Goal: Task Accomplishment & Management: Complete application form

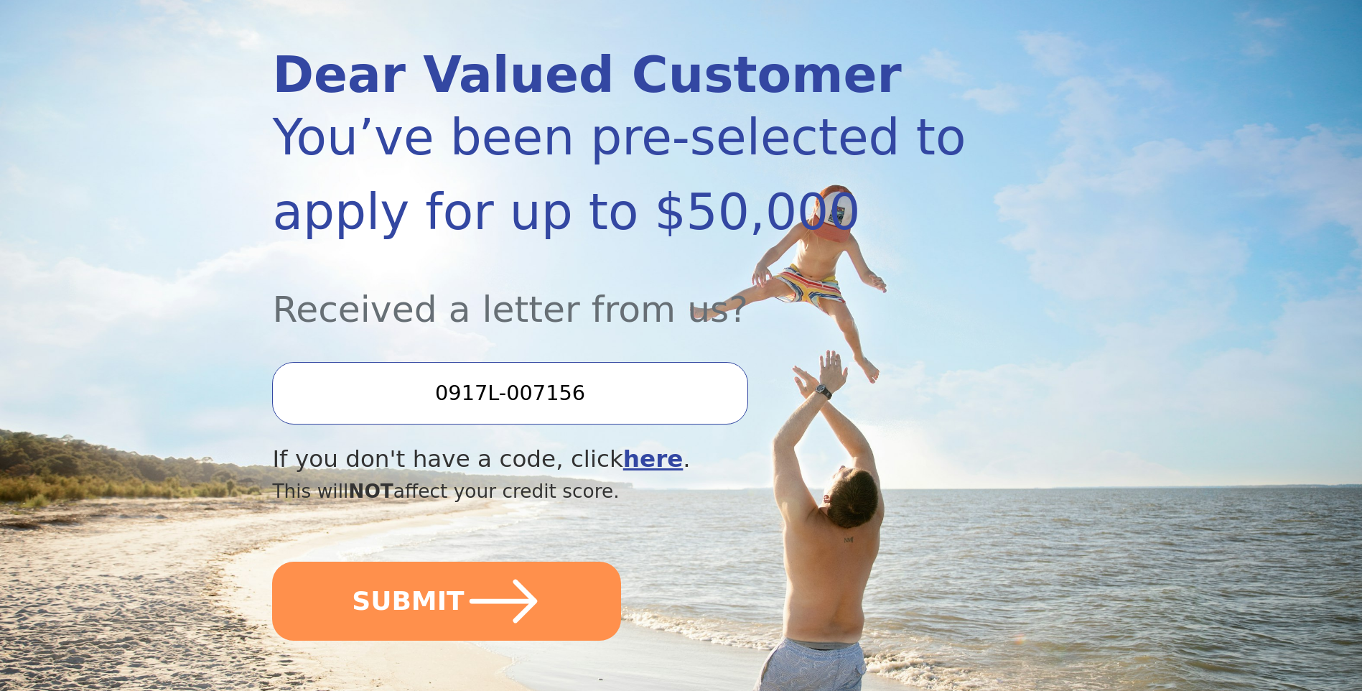
scroll to position [215, 0]
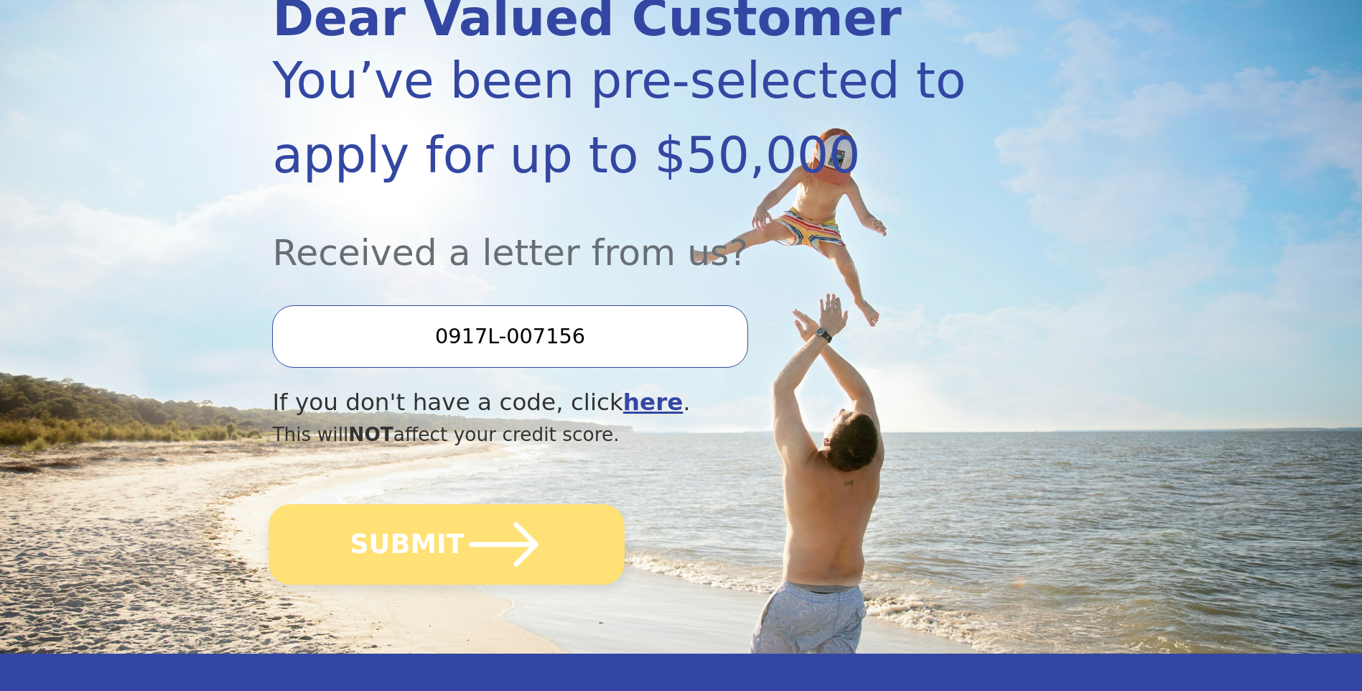
click at [447, 540] on button "SUBMIT" at bounding box center [447, 544] width 356 height 80
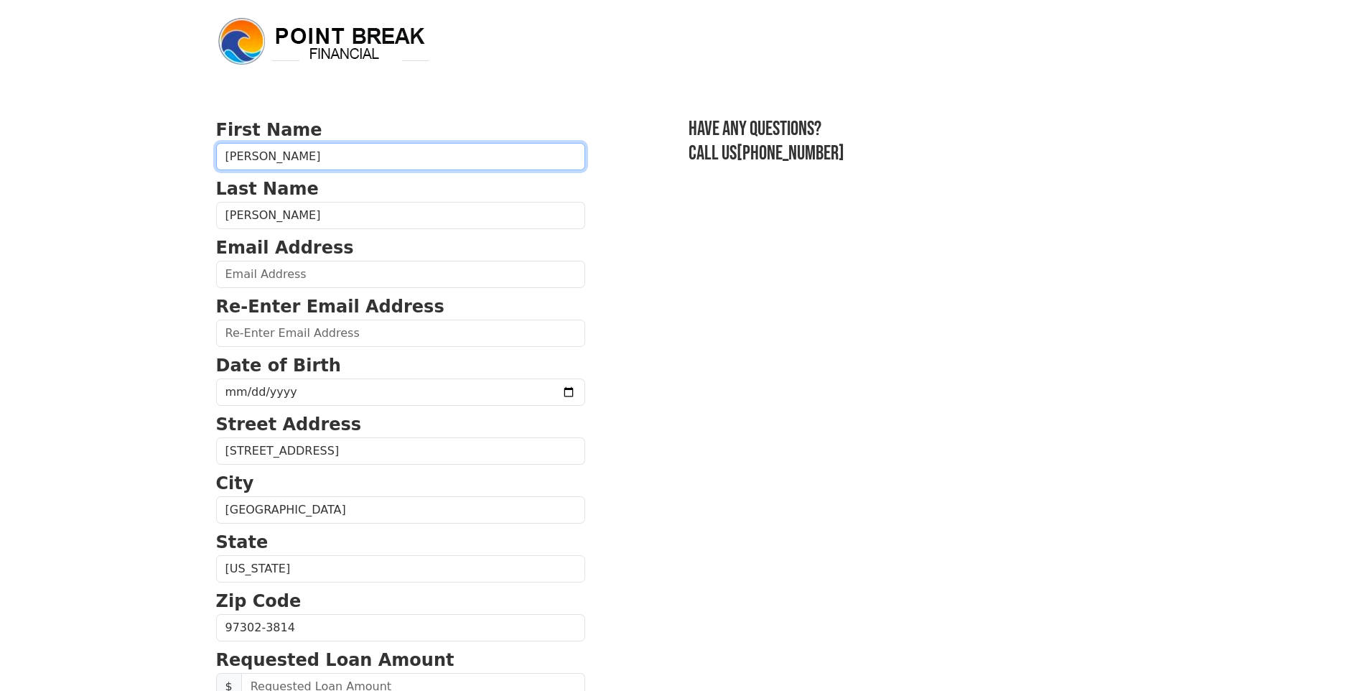
drag, startPoint x: 271, startPoint y: 151, endPoint x: 210, endPoint y: 146, distance: 62.0
click at [210, 146] on div "First Name [PERSON_NAME] Last Name [PERSON_NAME] Email Address Re-Enter Email A…" at bounding box center [682, 596] width 948 height 1193
type input "[PERSON_NAME]"
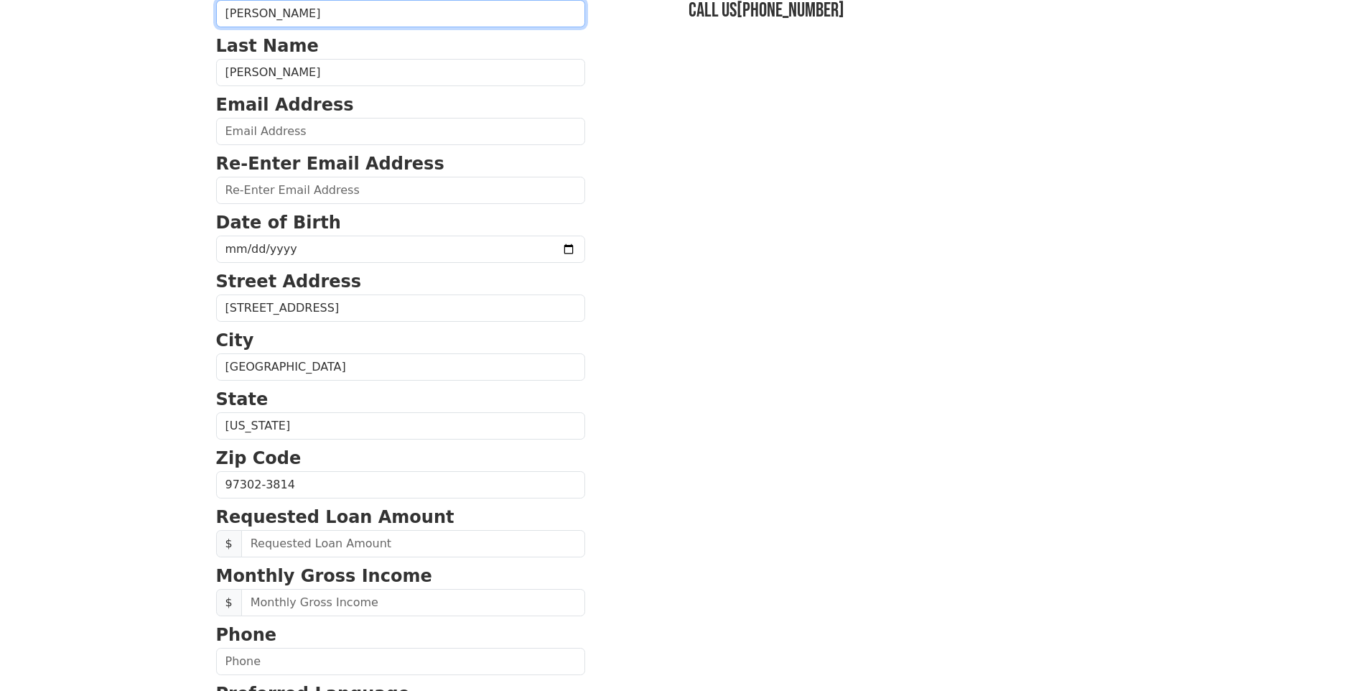
scroll to position [113, 0]
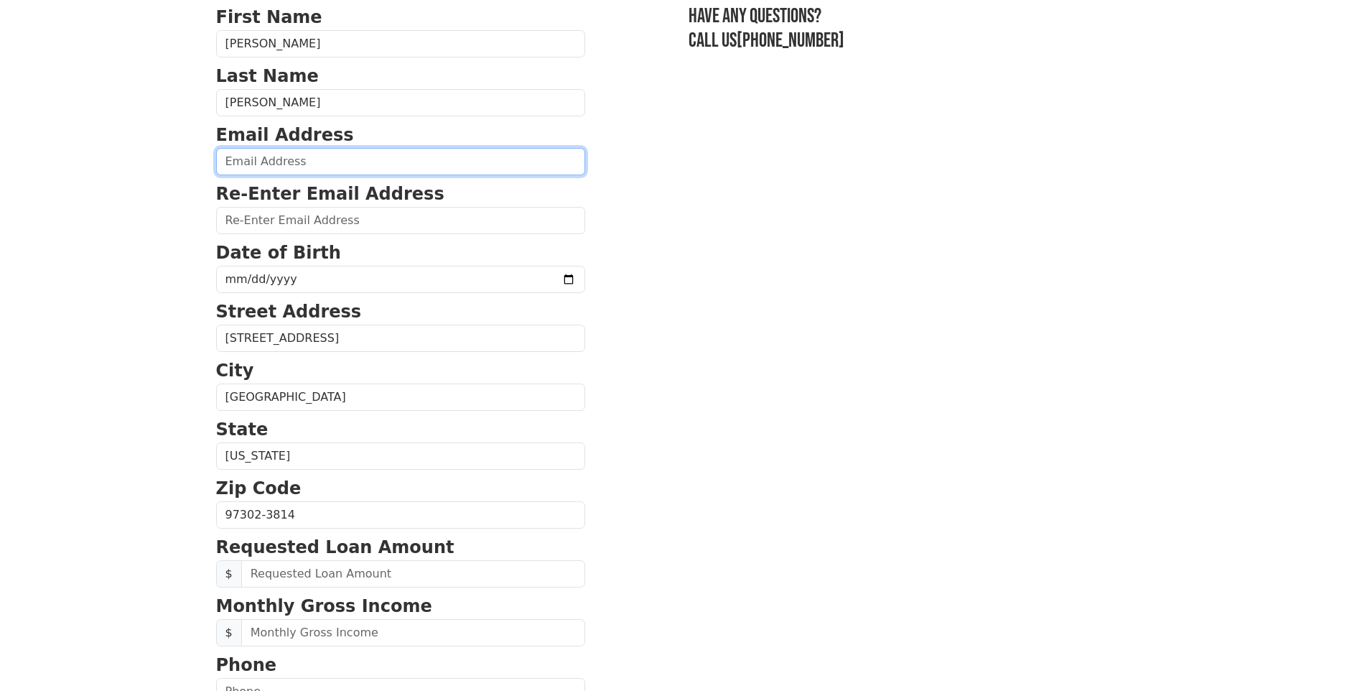
click at [280, 159] on input "email" at bounding box center [400, 161] width 369 height 27
type input "[EMAIL_ADDRESS][DOMAIN_NAME]"
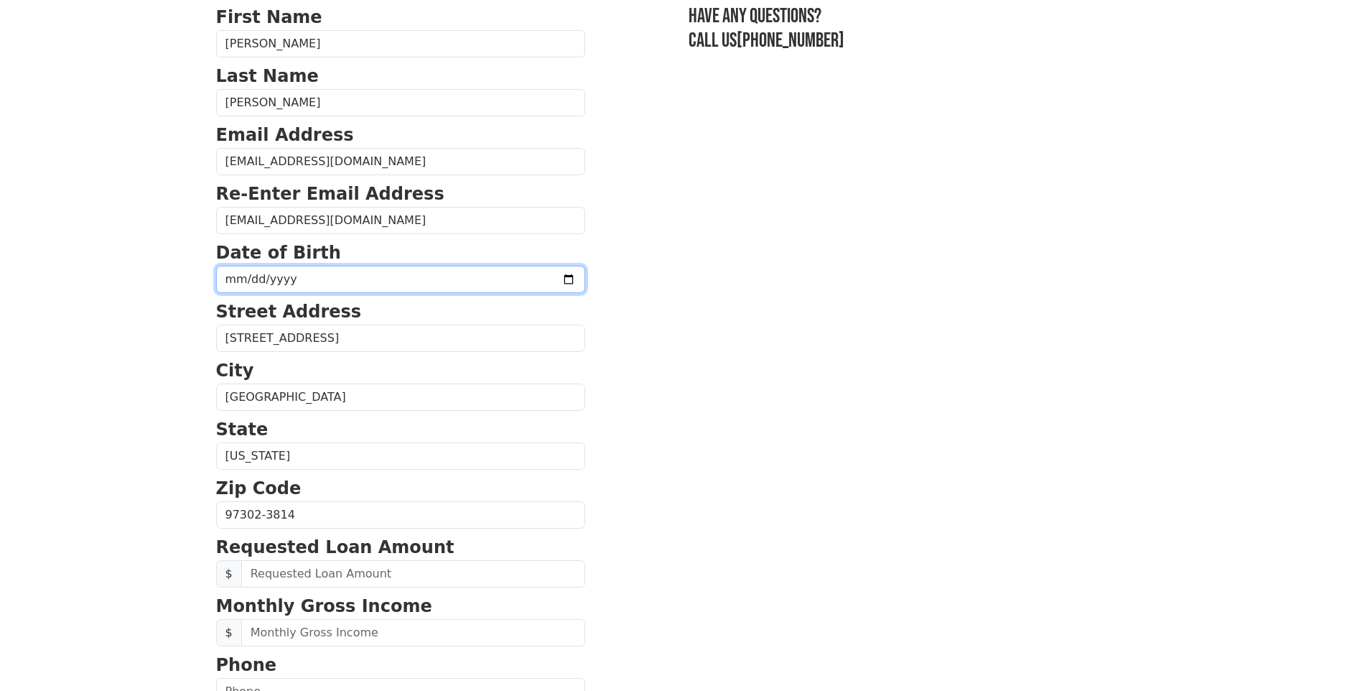
click at [345, 275] on input "date" at bounding box center [400, 279] width 369 height 27
type input "[DATE]"
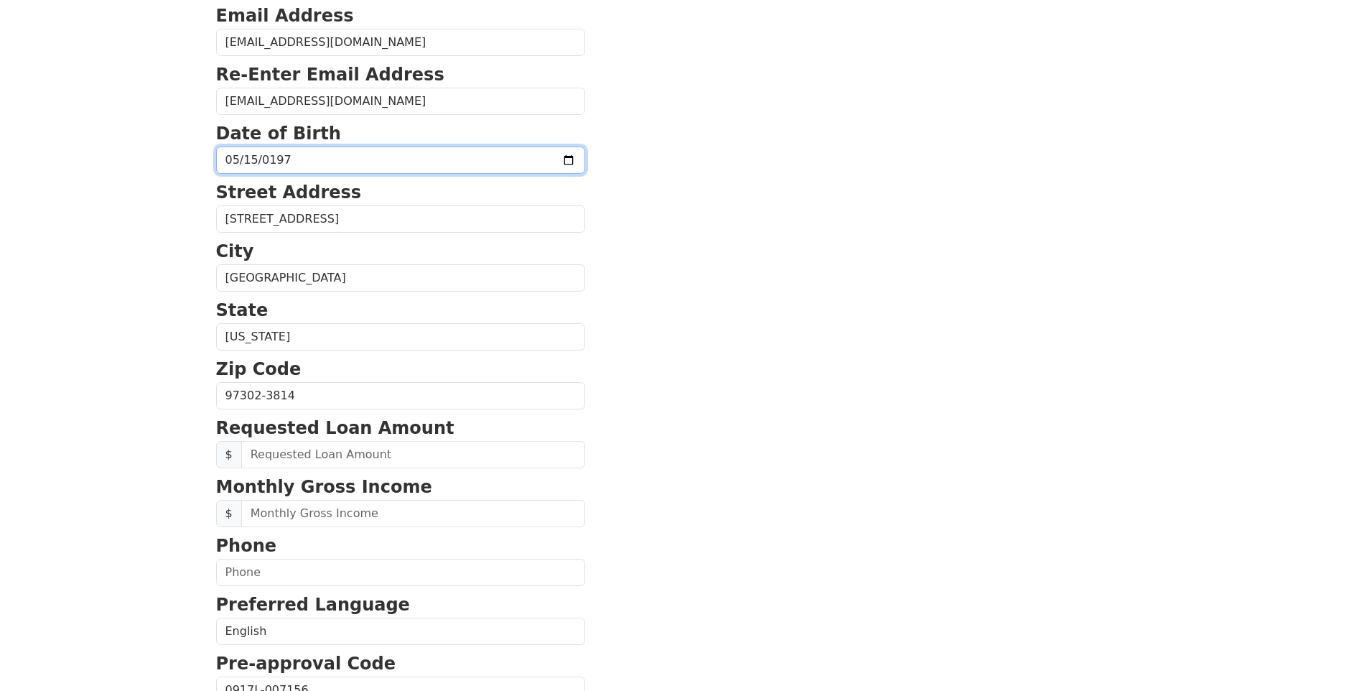
scroll to position [256, 0]
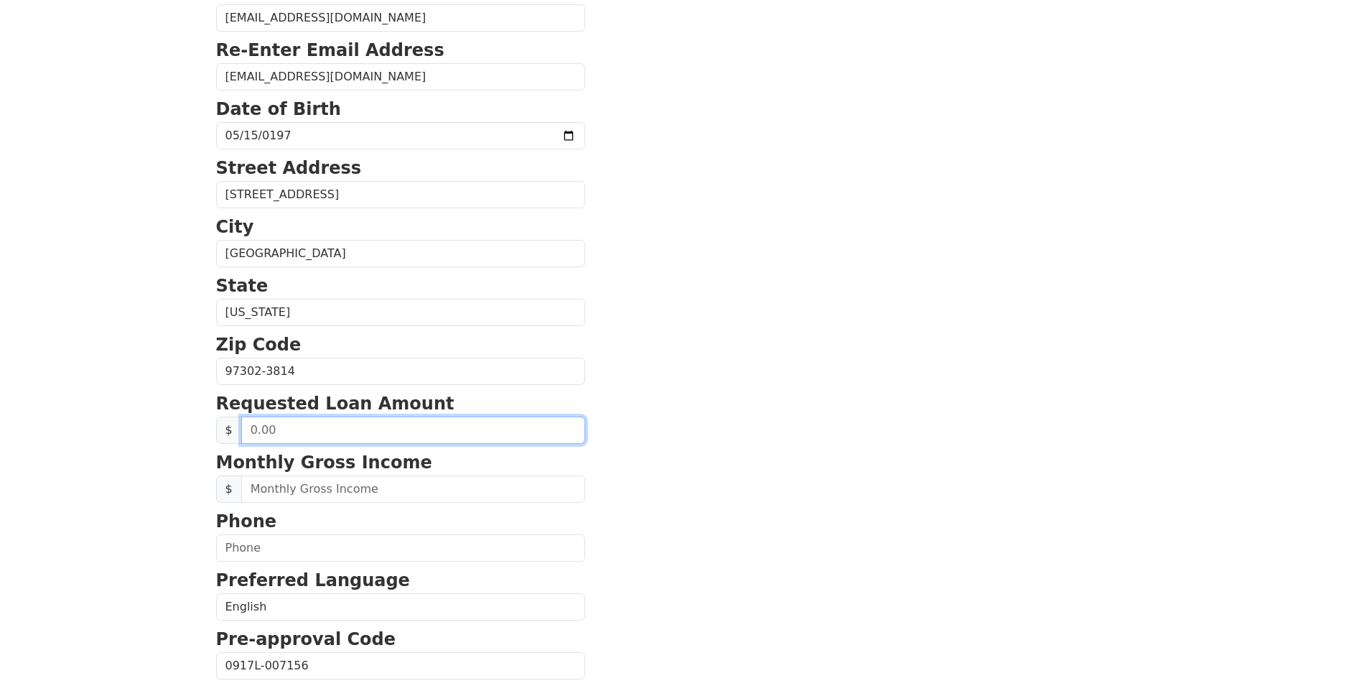
click at [328, 429] on input "text" at bounding box center [413, 430] width 344 height 27
type input "0.00"
click at [261, 426] on input "0.00" at bounding box center [413, 430] width 344 height 27
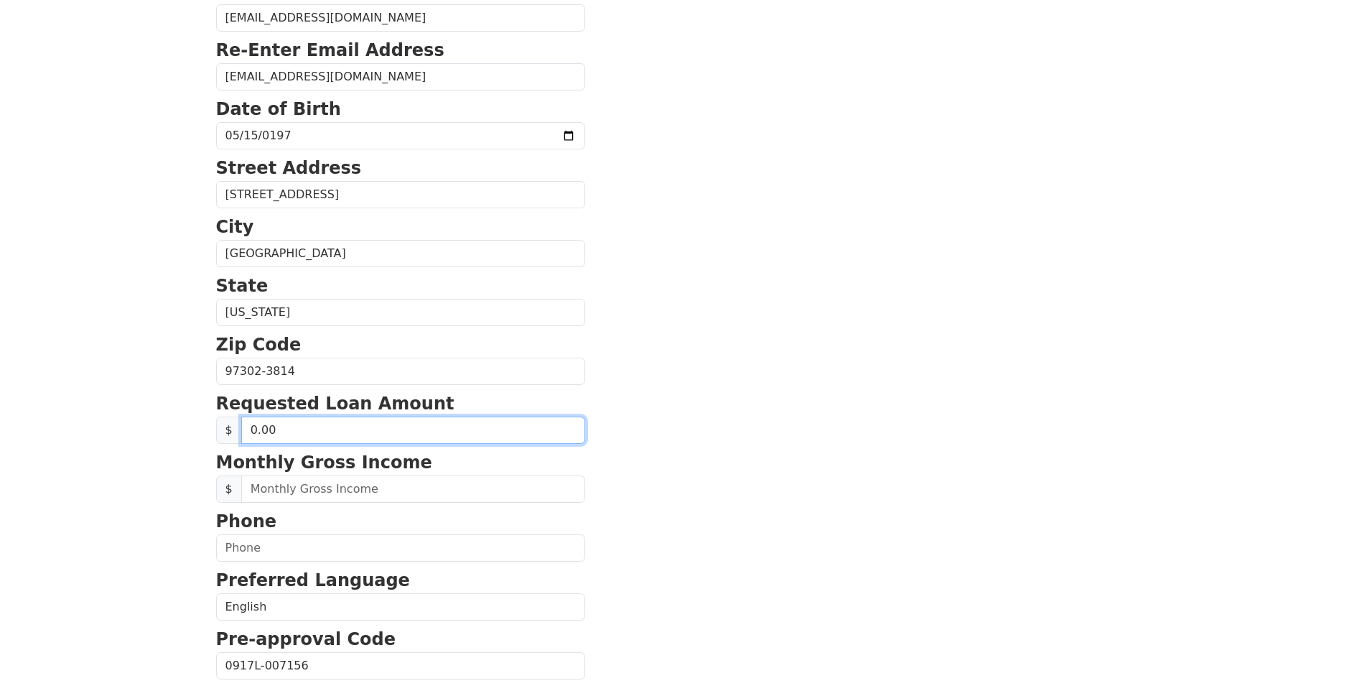
click at [248, 429] on input "0.00" at bounding box center [413, 430] width 344 height 27
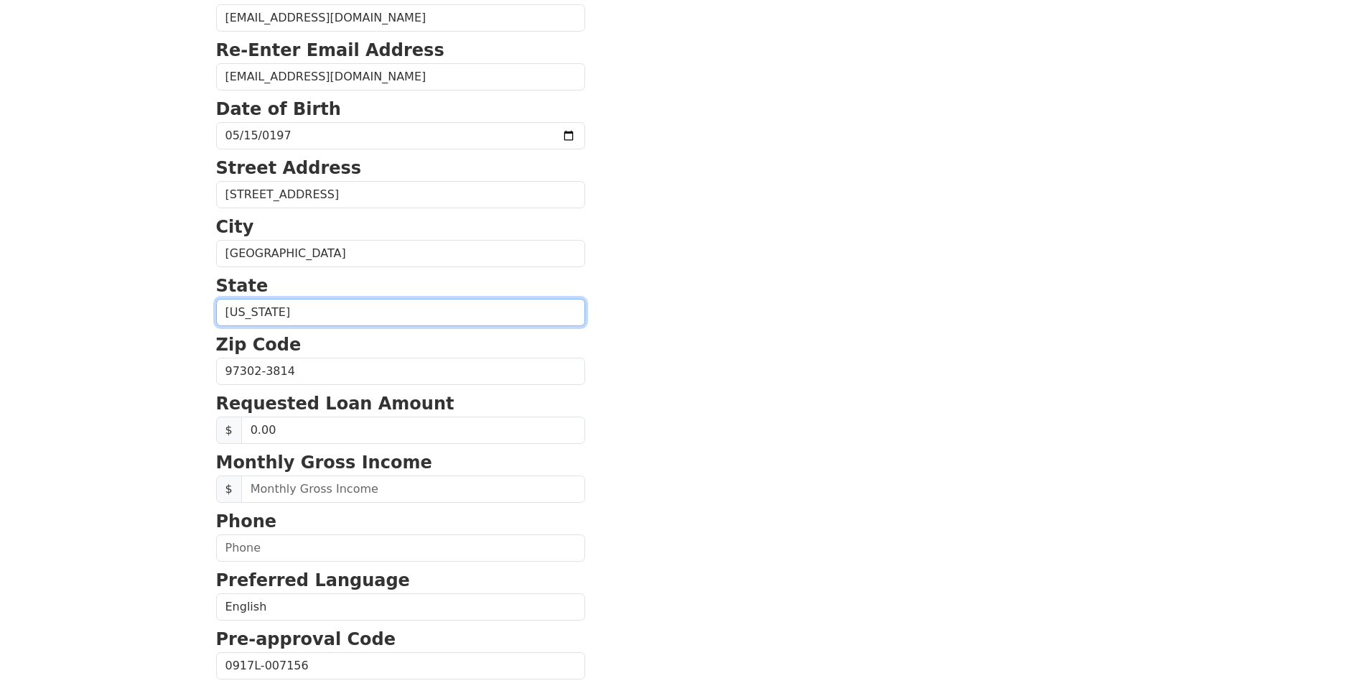
click at [335, 320] on select "[US_STATE] [US_STATE] [US_STATE] [US_STATE] [US_STATE] [US_STATE] [US_STATE] [U…" at bounding box center [400, 312] width 369 height 27
click at [442, 305] on select "[US_STATE] [US_STATE] [US_STATE] [US_STATE] [US_STATE] [US_STATE] [US_STATE] [U…" at bounding box center [400, 312] width 369 height 27
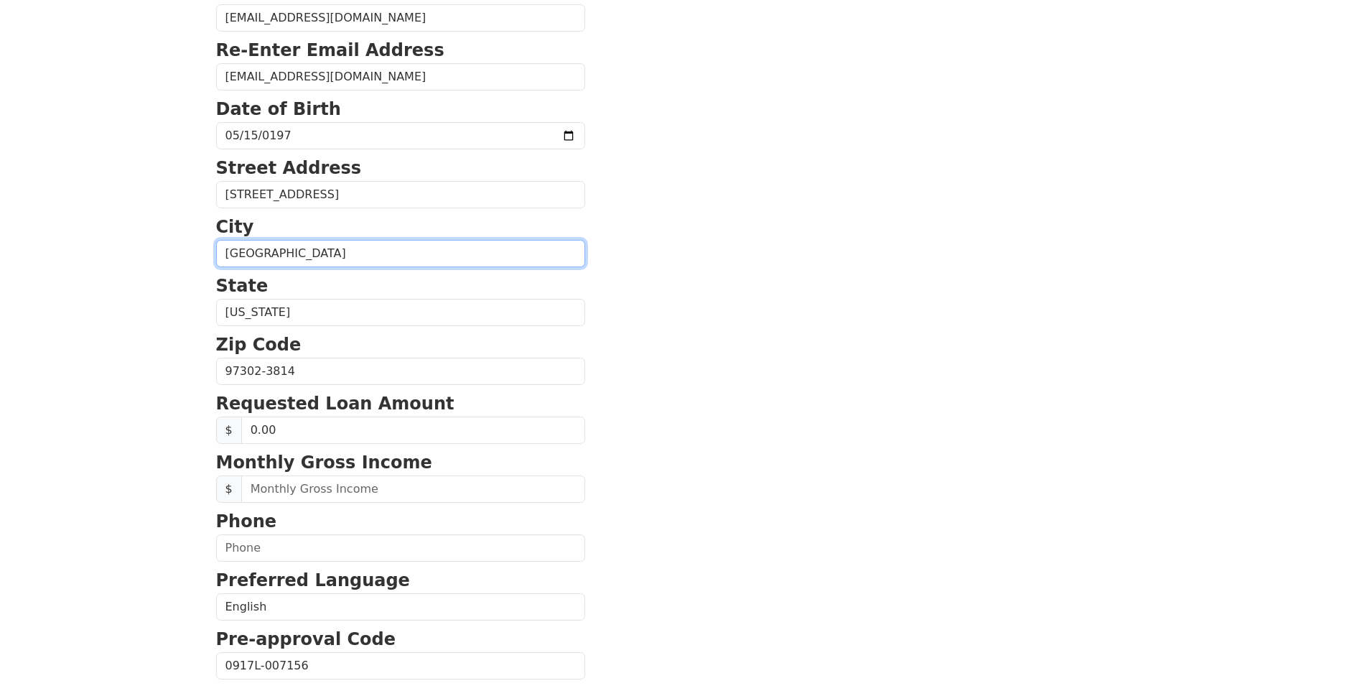
click at [327, 253] on input "[GEOGRAPHIC_DATA]" at bounding box center [400, 253] width 369 height 27
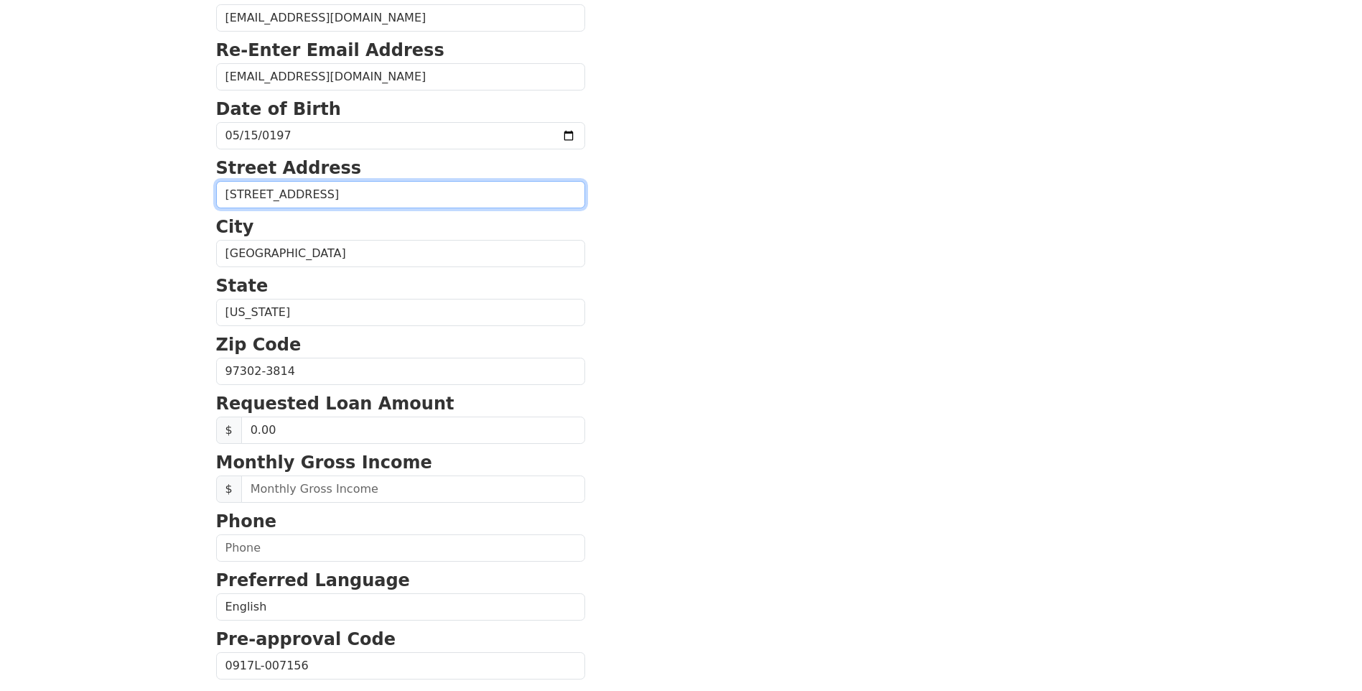
click at [367, 194] on input "[STREET_ADDRESS]" at bounding box center [400, 194] width 369 height 27
click at [768, 213] on section "First Name [PERSON_NAME] Last Name [PERSON_NAME] Email Address [EMAIL_ADDRESS][…" at bounding box center [681, 373] width 931 height 1024
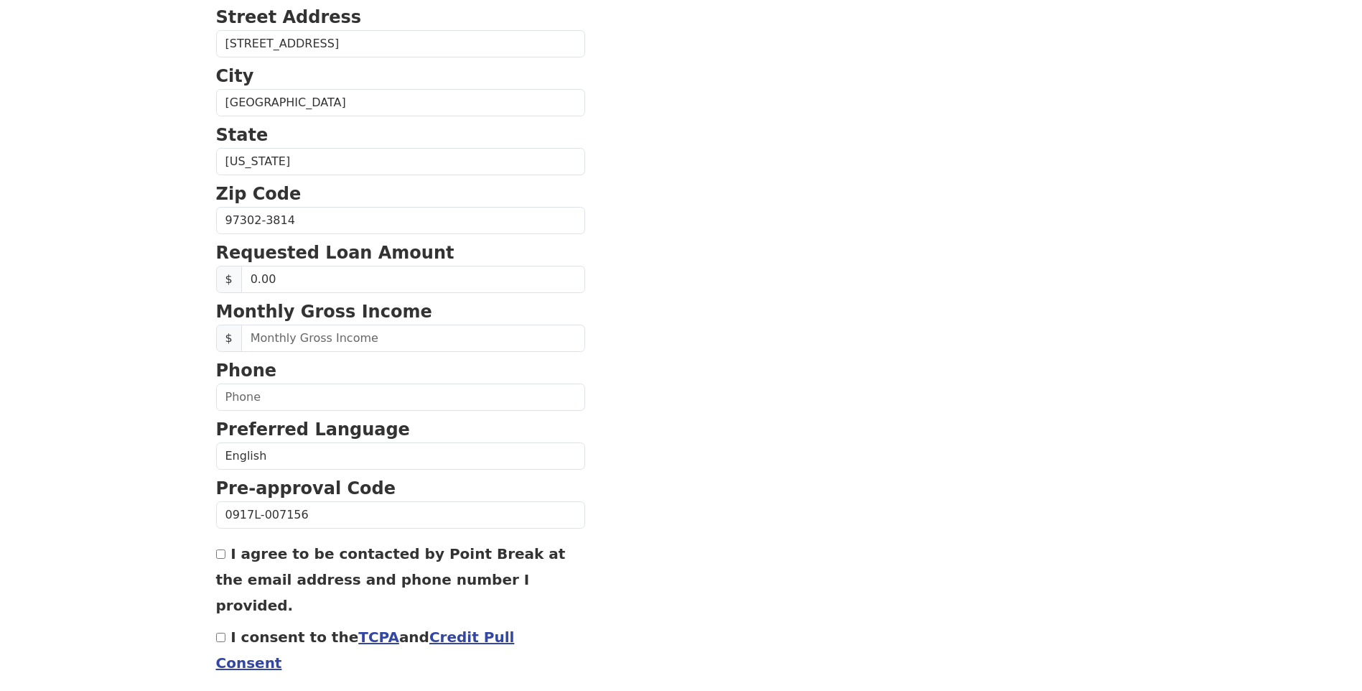
scroll to position [452, 0]
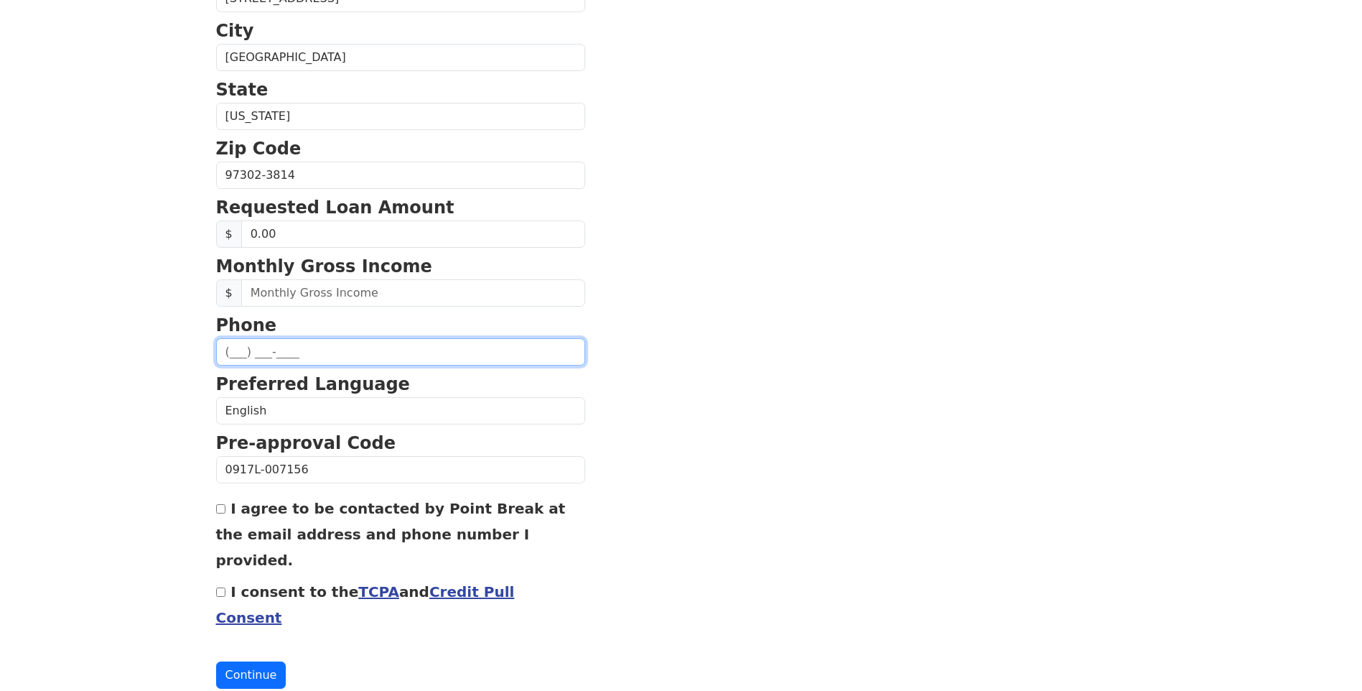
click at [233, 350] on input "text" at bounding box center [400, 351] width 369 height 27
type input "[PHONE_NUMBER]"
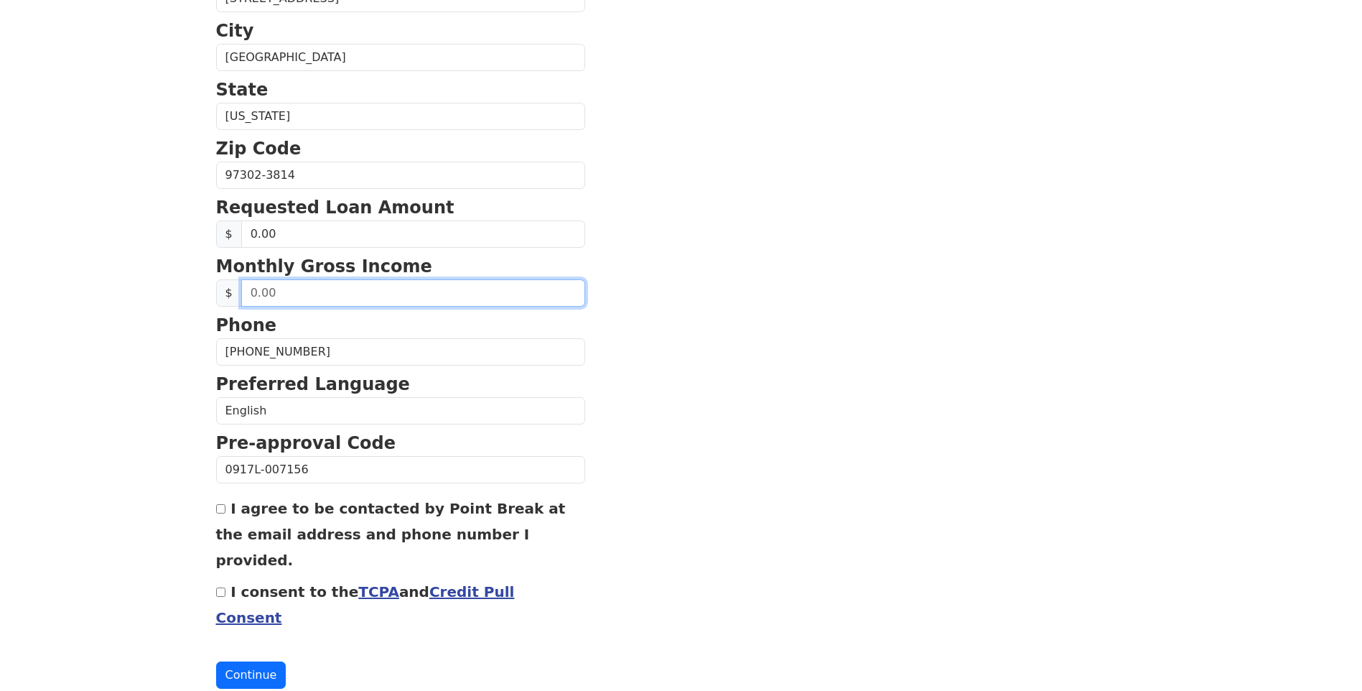
click at [249, 293] on input "text" at bounding box center [413, 292] width 344 height 27
click at [218, 588] on input "I consent to the TCPA and Credit Pull Consent" at bounding box center [220, 592] width 9 height 9
checkbox input "true"
click at [226, 292] on span "$" at bounding box center [229, 292] width 26 height 27
click at [223, 291] on span "$" at bounding box center [229, 292] width 26 height 27
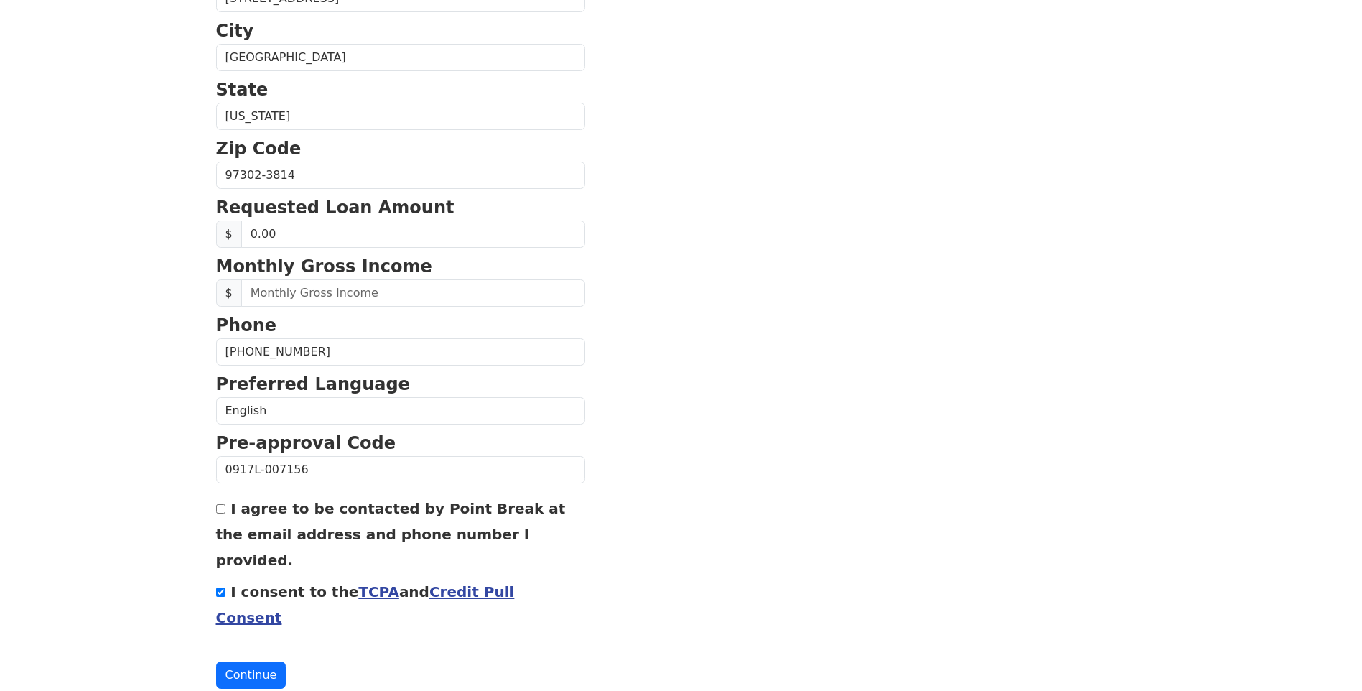
click at [226, 231] on span "$" at bounding box center [229, 233] width 26 height 27
click at [248, 233] on input "0.00" at bounding box center [413, 233] width 344 height 27
type input "20,000.00"
click at [254, 294] on input "text" at bounding box center [413, 292] width 344 height 27
type input "7,000.00"
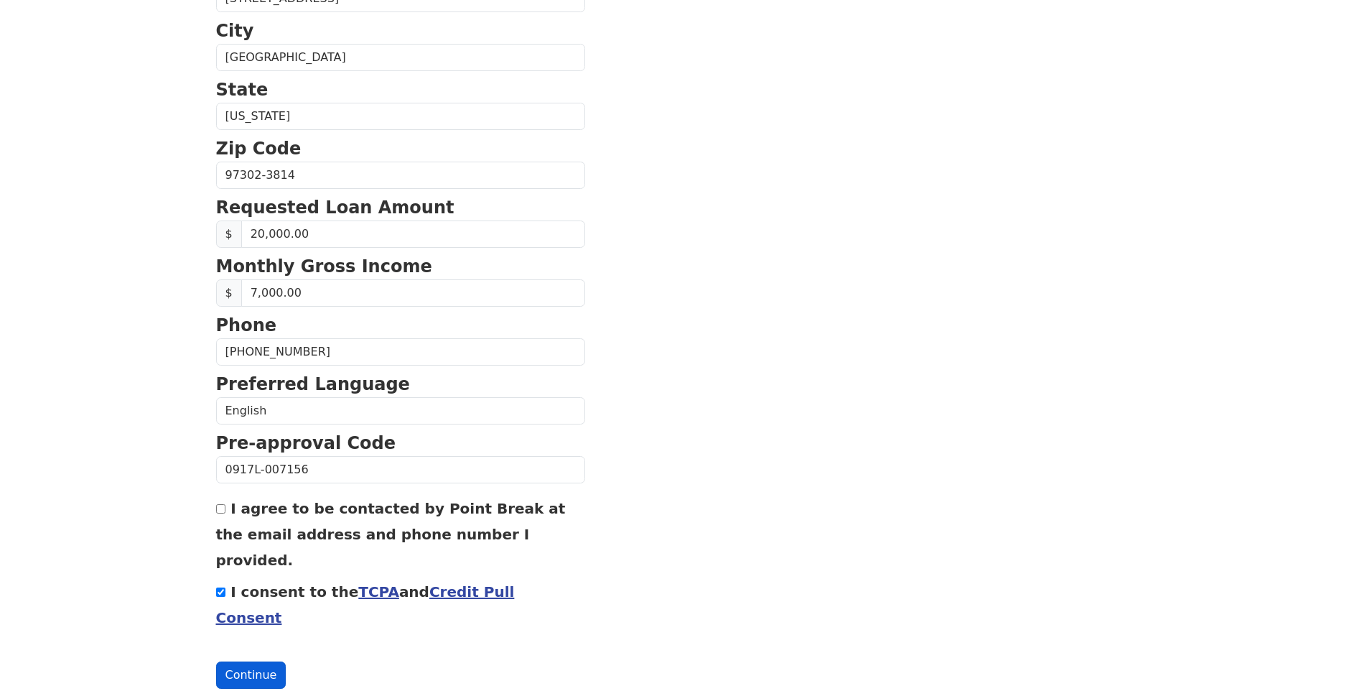
click at [254, 661] on button "Continue" at bounding box center [251, 674] width 70 height 27
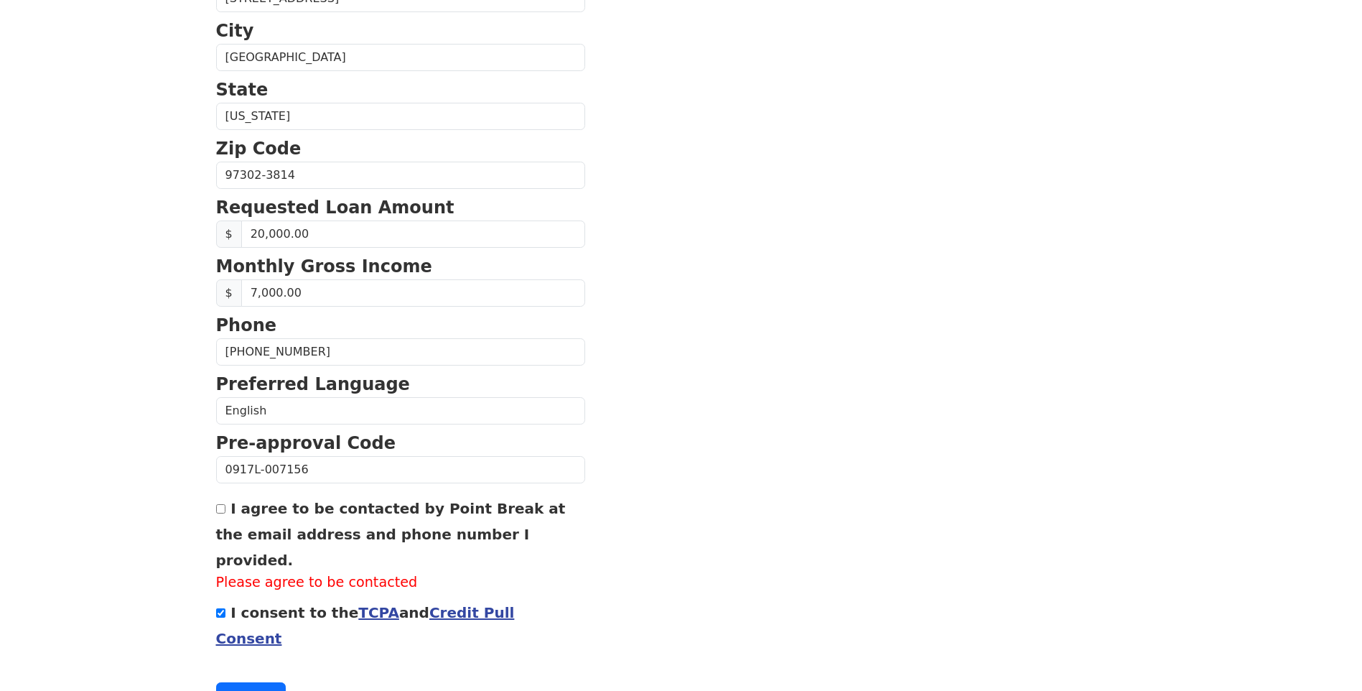
click at [222, 511] on input "I agree to be contacted by Point Break at the email address and phone number I …" at bounding box center [220, 508] width 9 height 9
checkbox input "true"
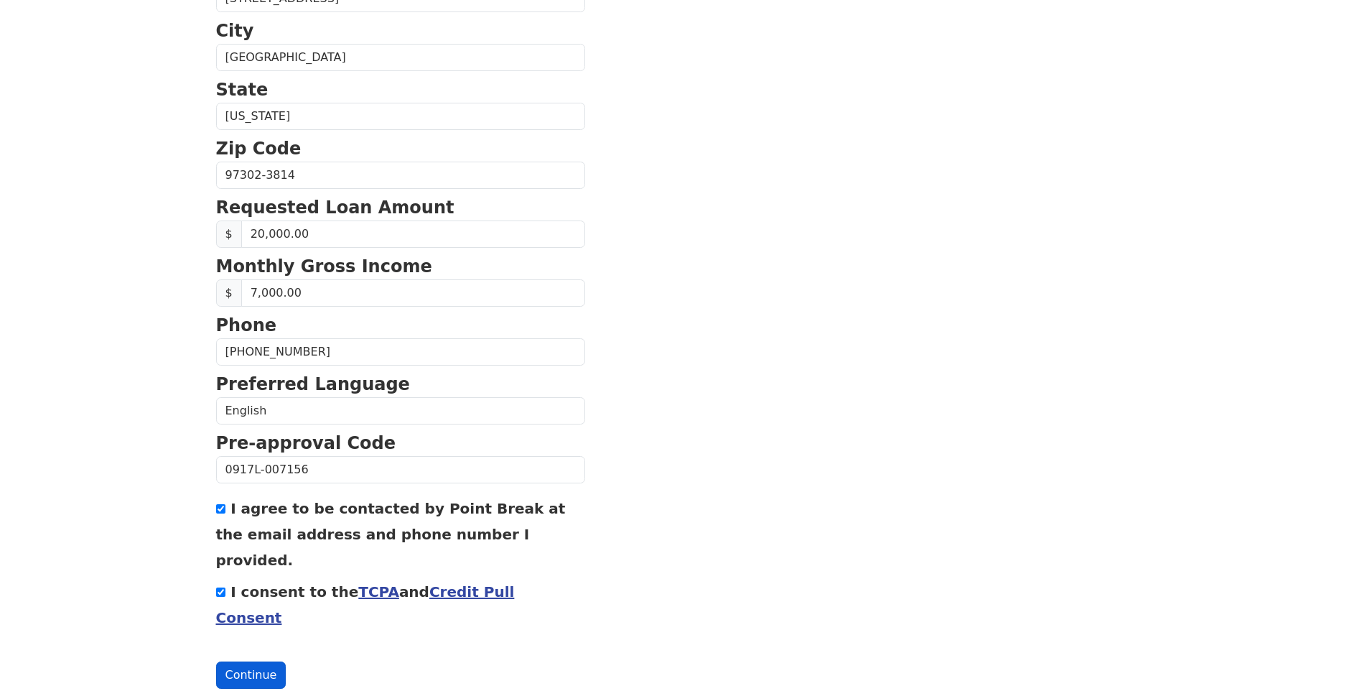
click at [241, 661] on button "Continue" at bounding box center [251, 674] width 70 height 27
